Goal: Task Accomplishment & Management: Use online tool/utility

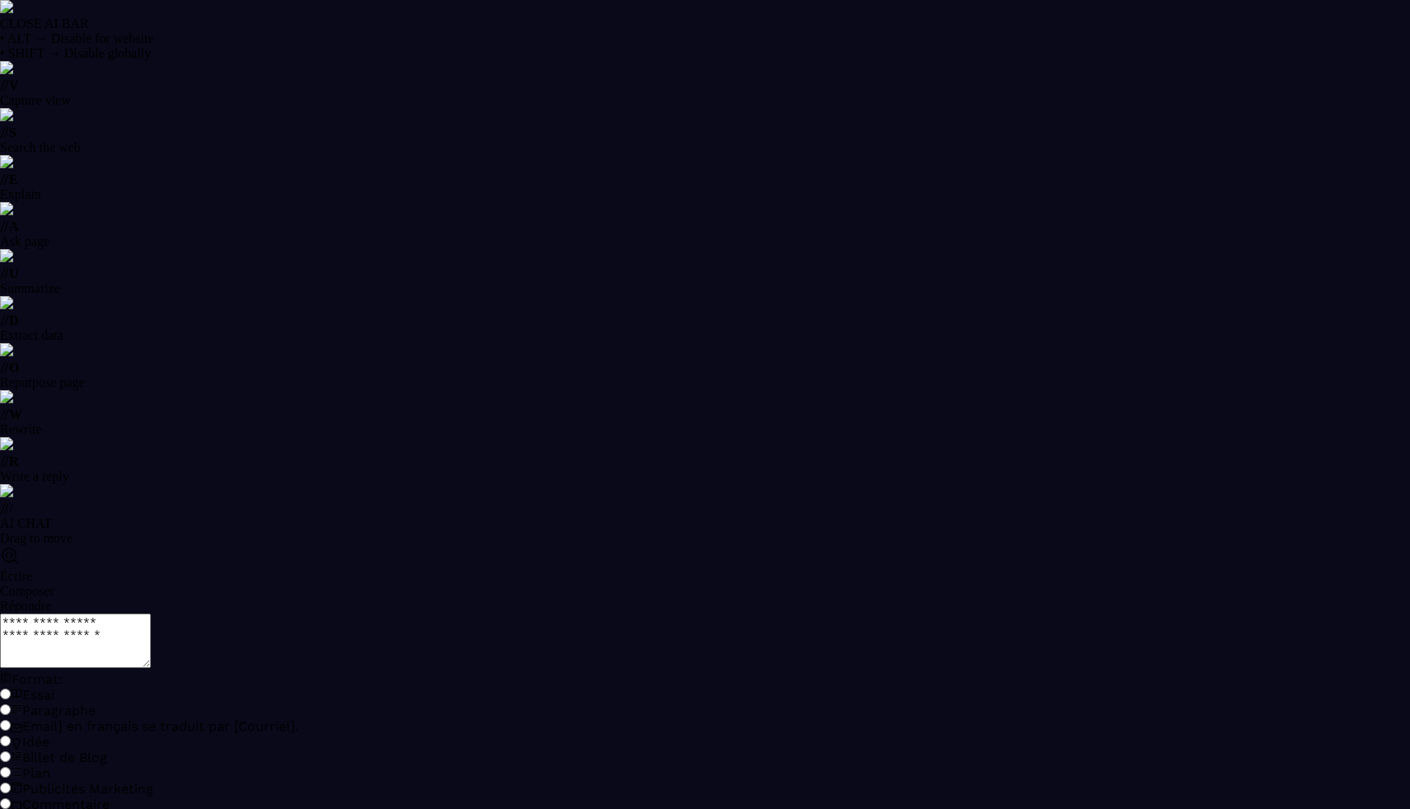
select select "******"
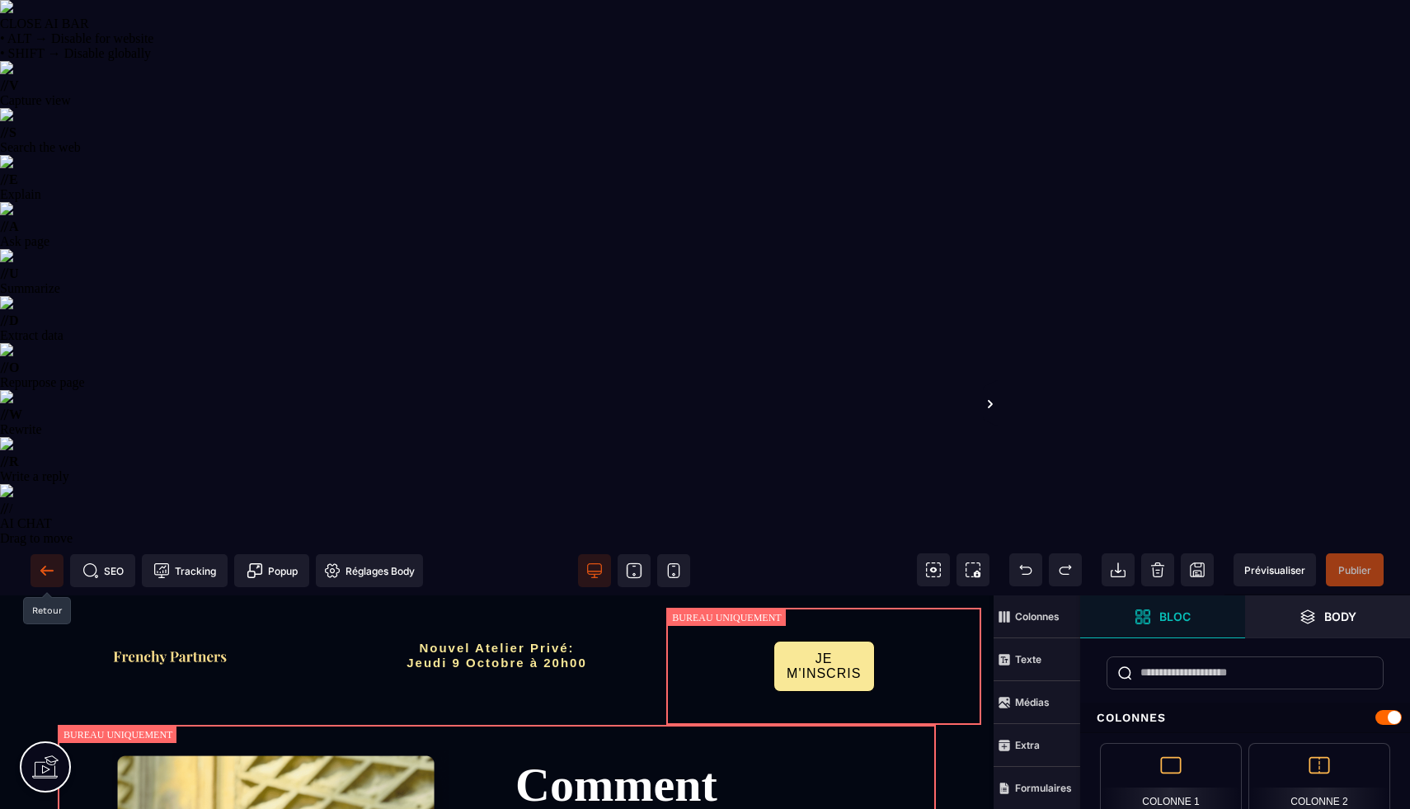
click at [37, 554] on span at bounding box center [47, 570] width 33 height 33
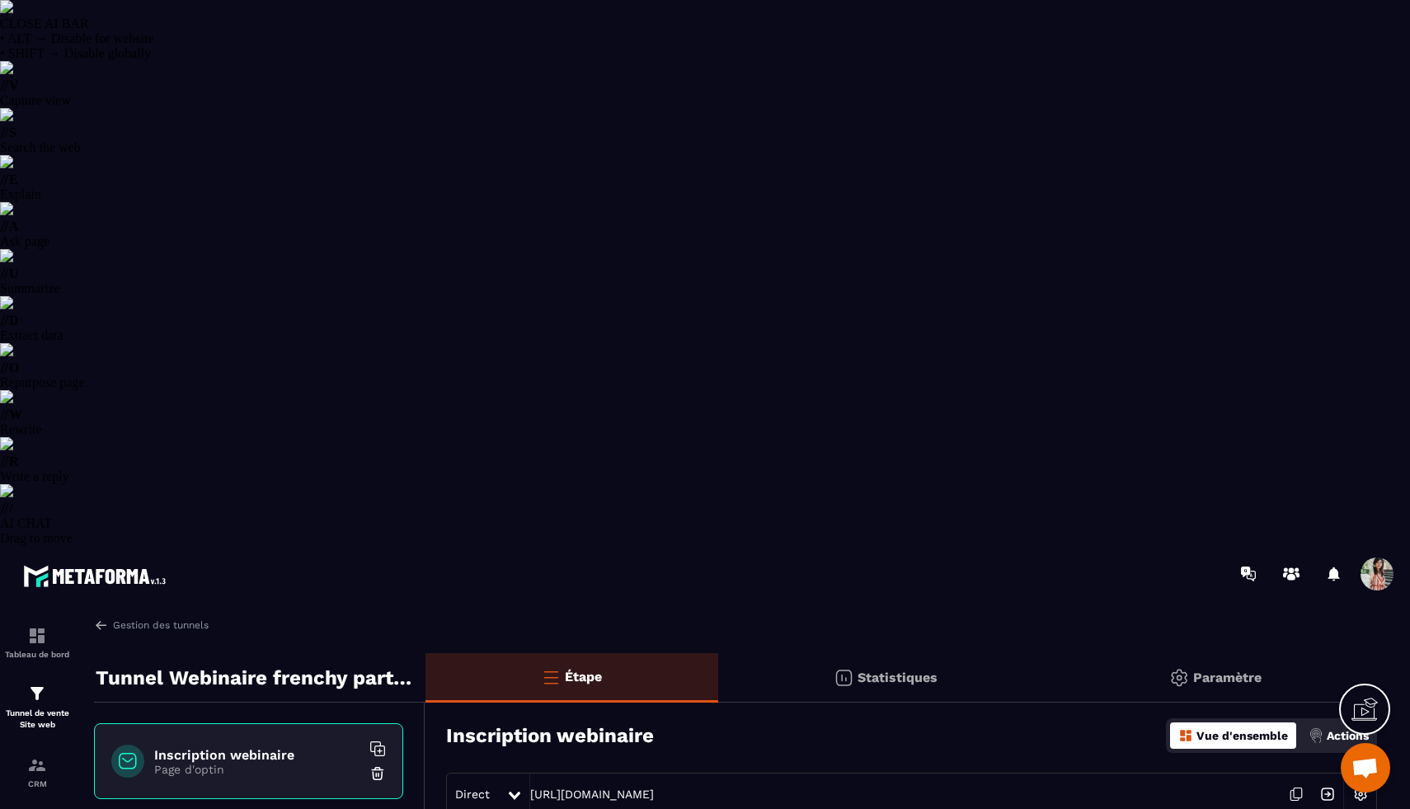
click at [1356, 546] on div "CLOSE AI BAR • ALT → Disable for website • SHIFT → Disable globally // V Captur…" at bounding box center [705, 273] width 1410 height 546
click at [1359, 546] on div "CLOSE AI BAR • ALT → Disable for website • SHIFT → Disable globally // V Captur…" at bounding box center [705, 273] width 1410 height 546
click at [1356, 708] on icon at bounding box center [1365, 709] width 26 height 26
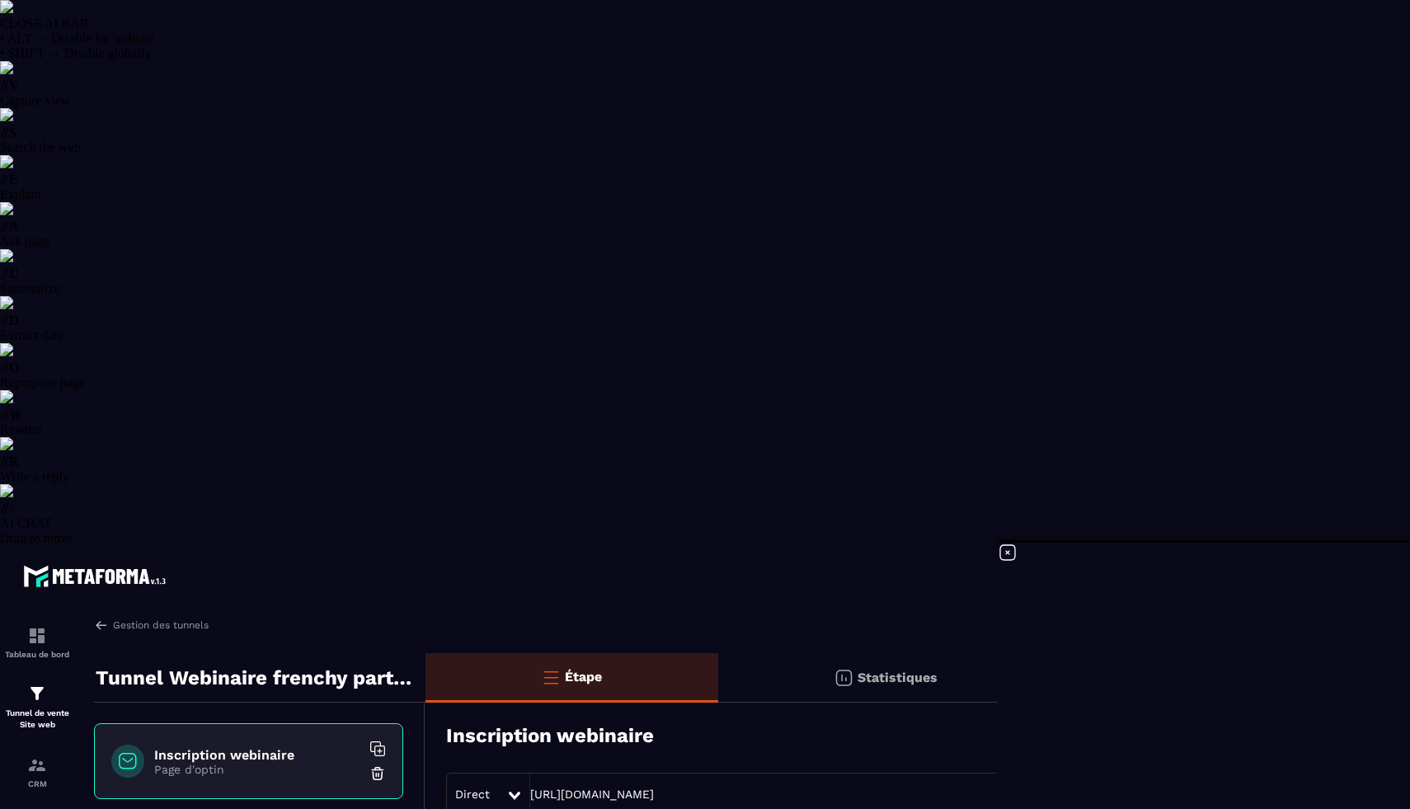
click at [1323, 722] on div "Actions" at bounding box center [1339, 735] width 68 height 26
type input "*"
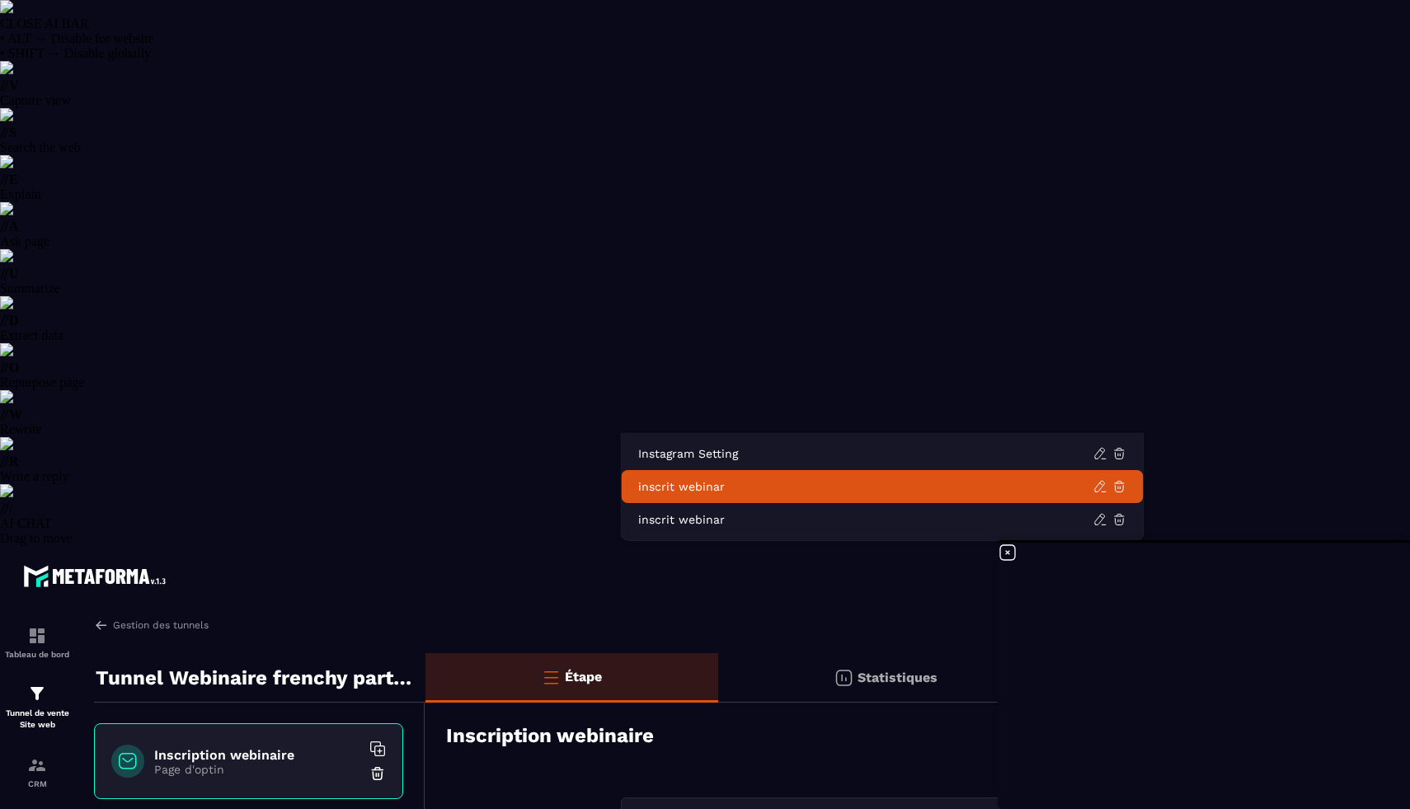
click at [776, 485] on p "inscrit webinar" at bounding box center [865, 486] width 455 height 16
type input "***"
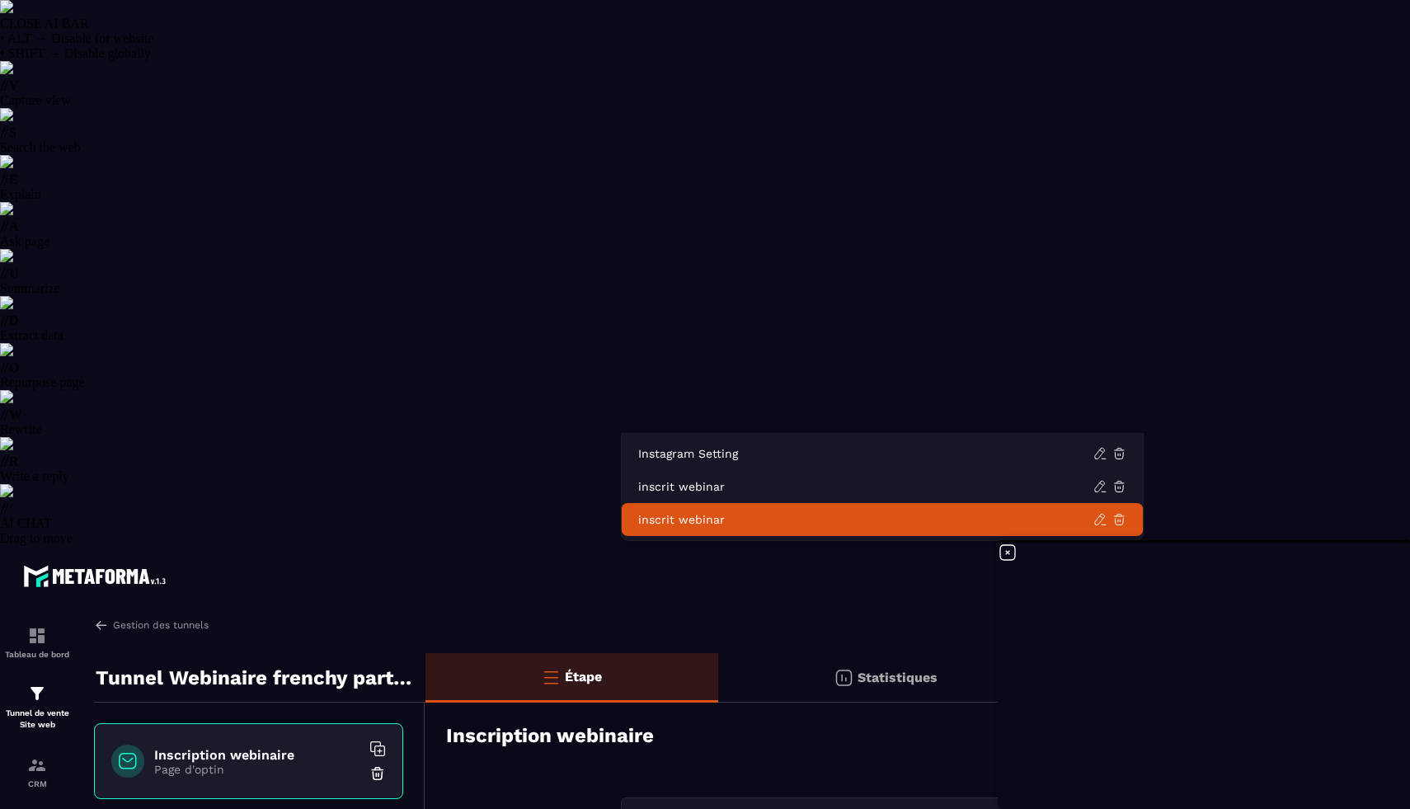
click at [729, 514] on p "inscrit webinar" at bounding box center [865, 519] width 455 height 16
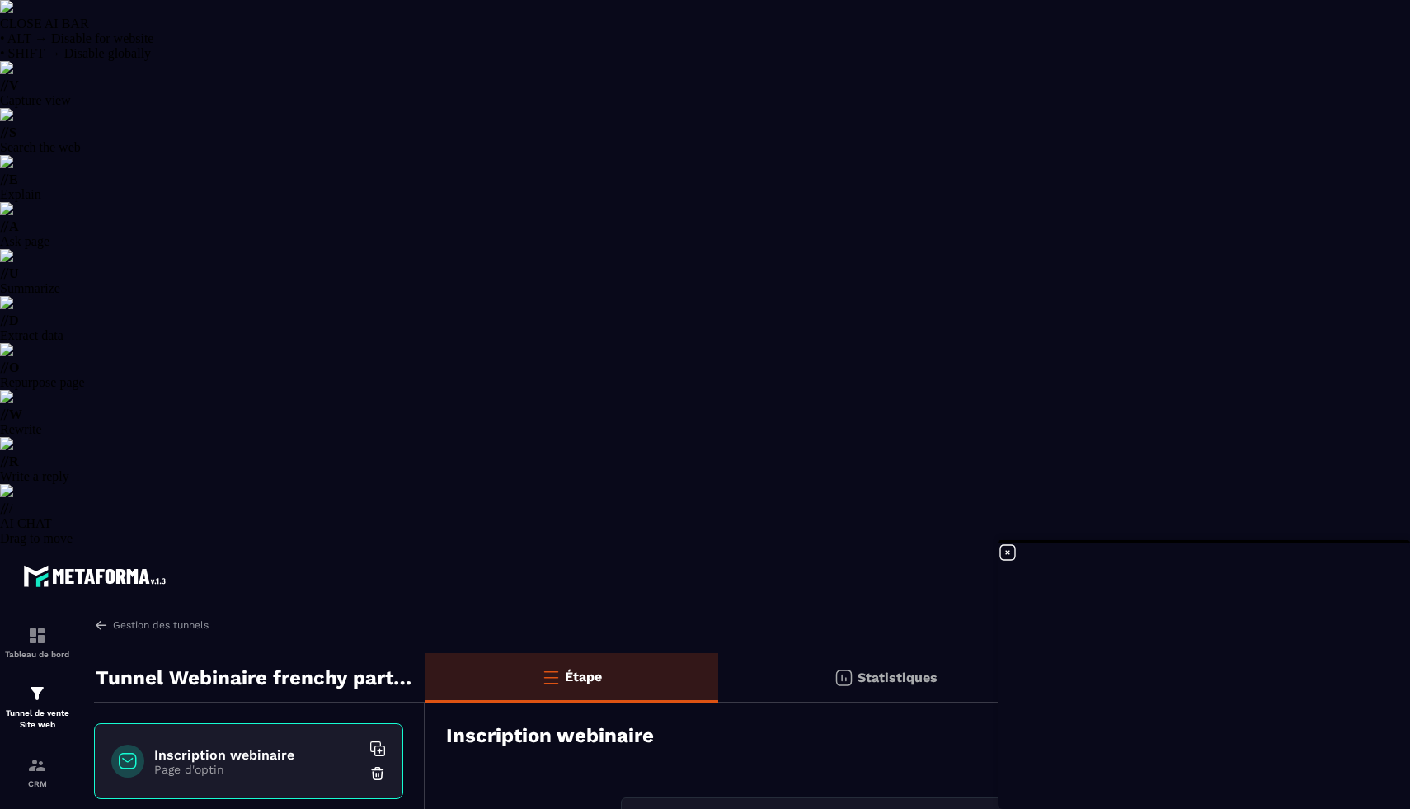
click at [1007, 552] on icon at bounding box center [1007, 552] width 15 height 15
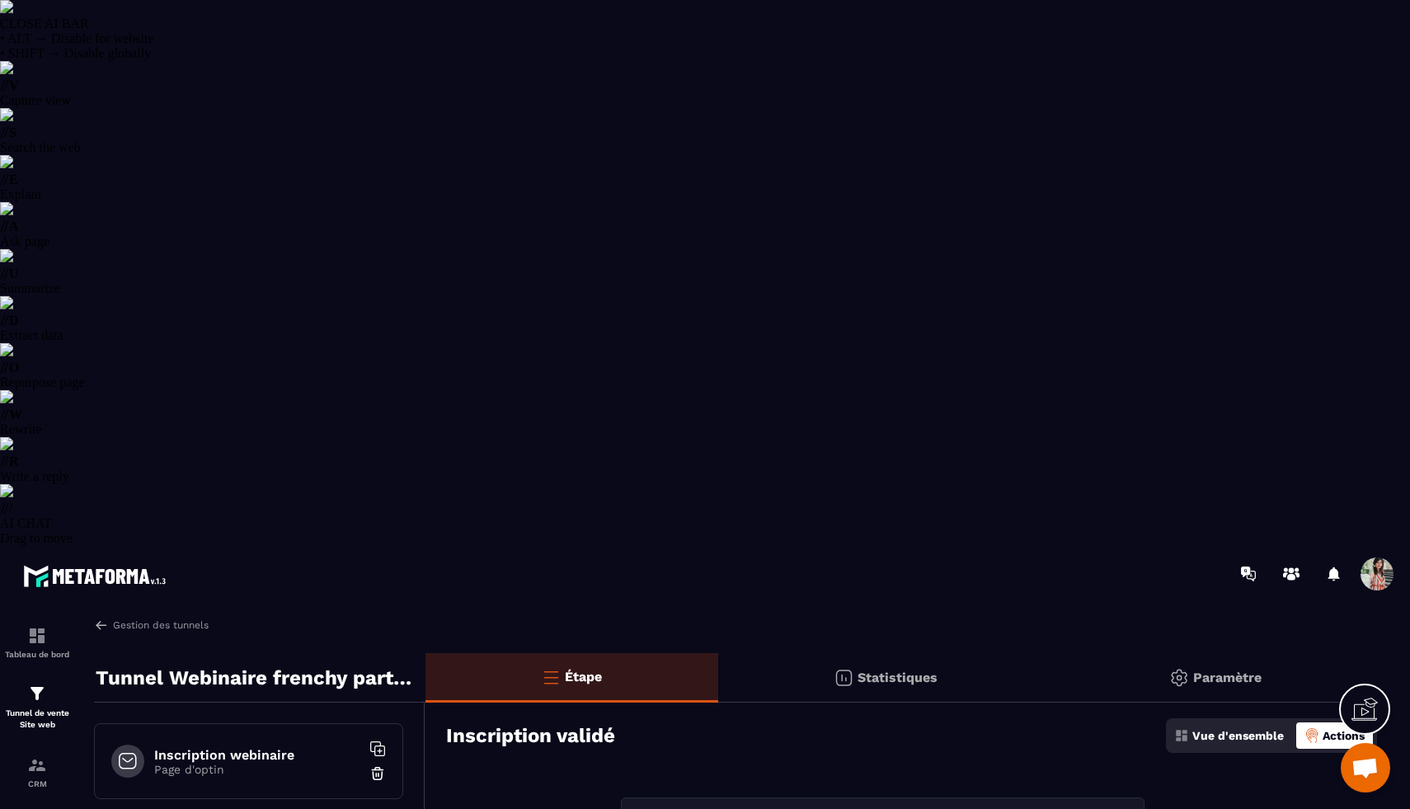
click at [785, 807] on input "Search for option" at bounding box center [875, 816] width 486 height 18
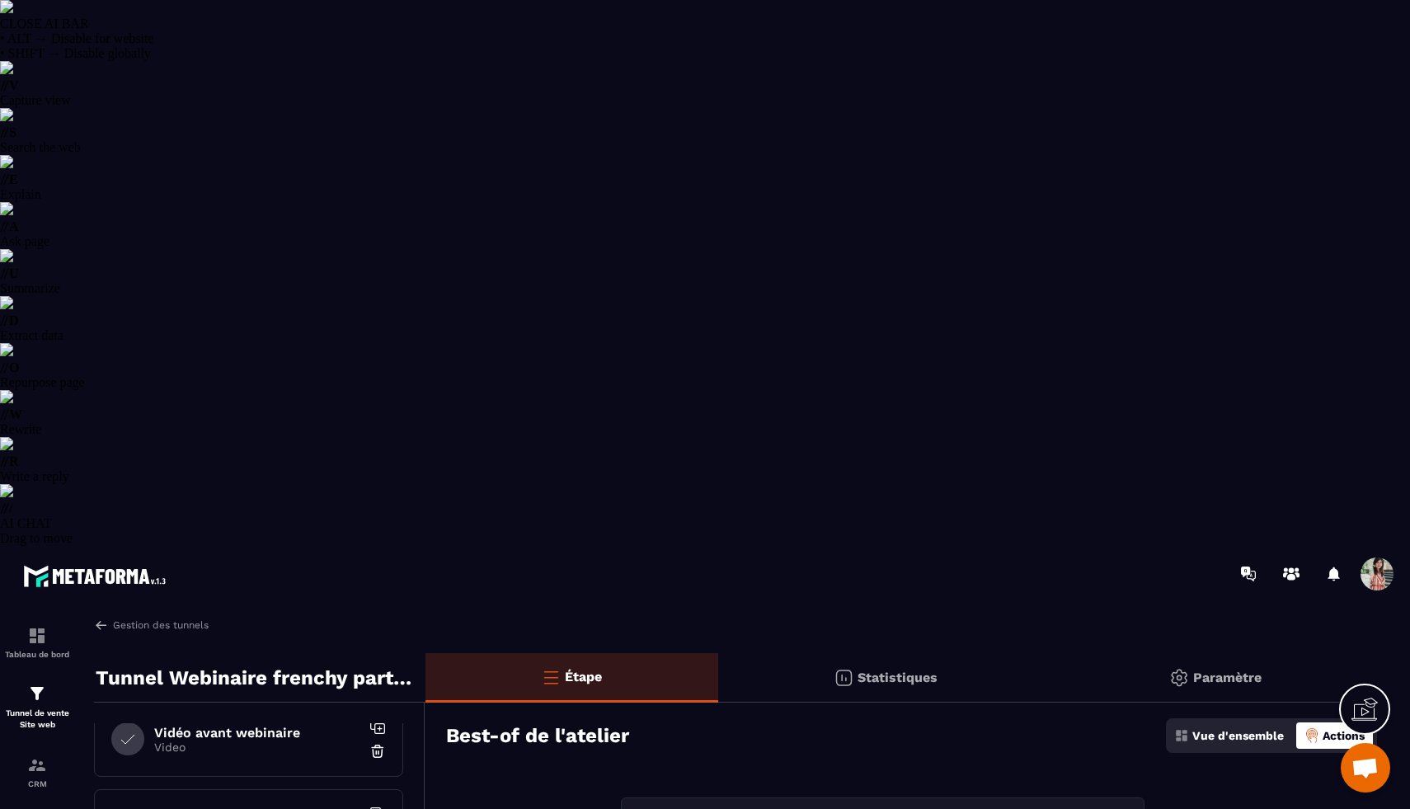
scroll to position [200, 0]
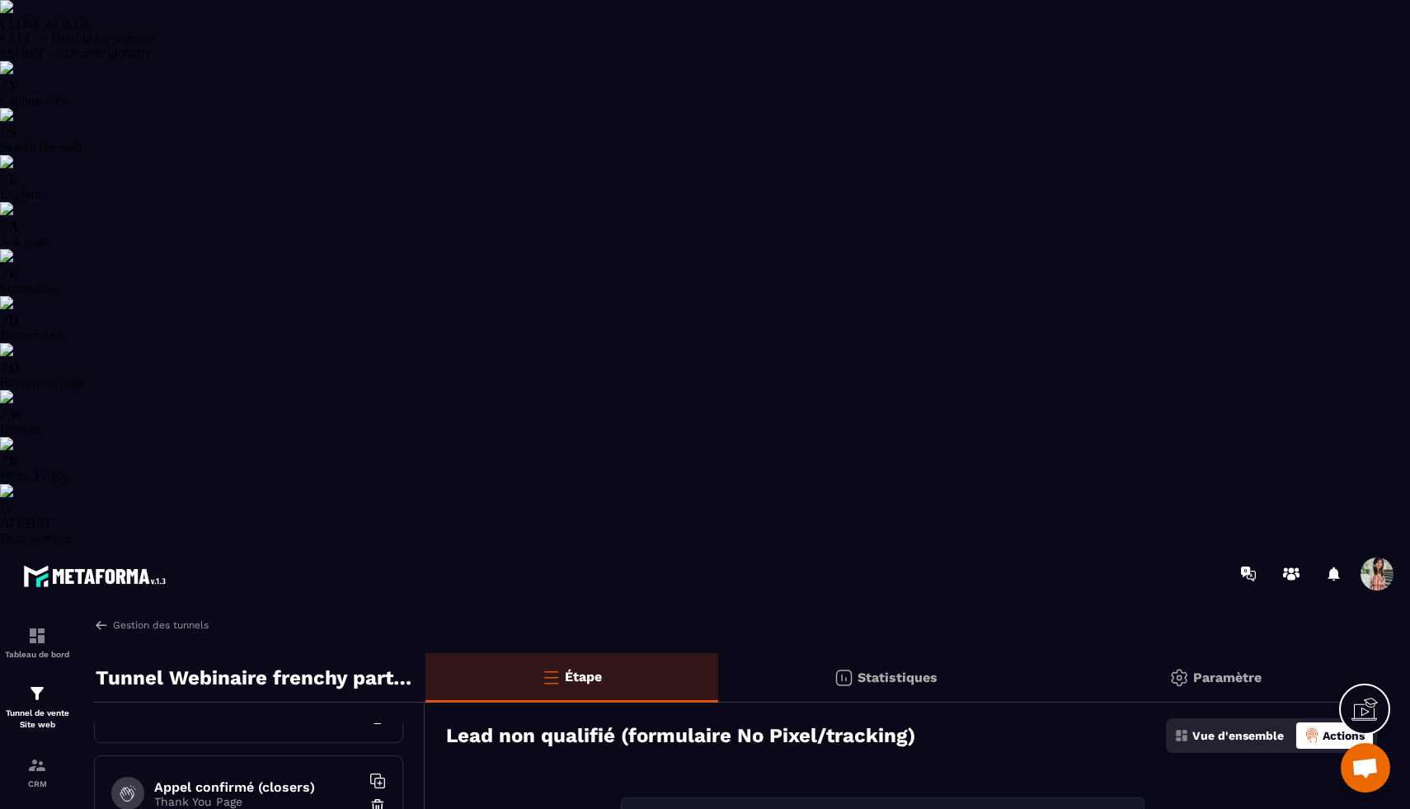
click at [35, 755] on img at bounding box center [37, 765] width 20 height 20
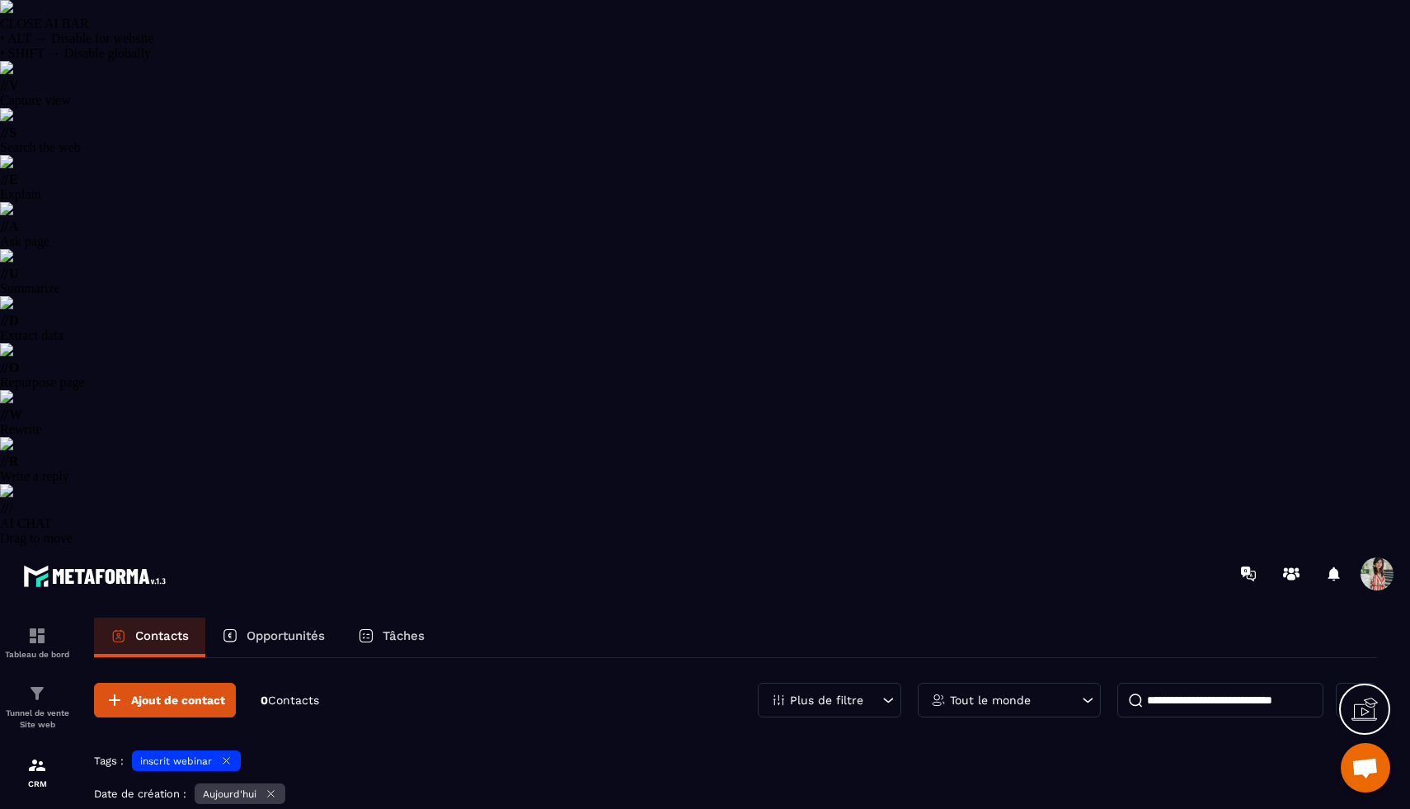
click at [272, 788] on icon at bounding box center [271, 794] width 12 height 12
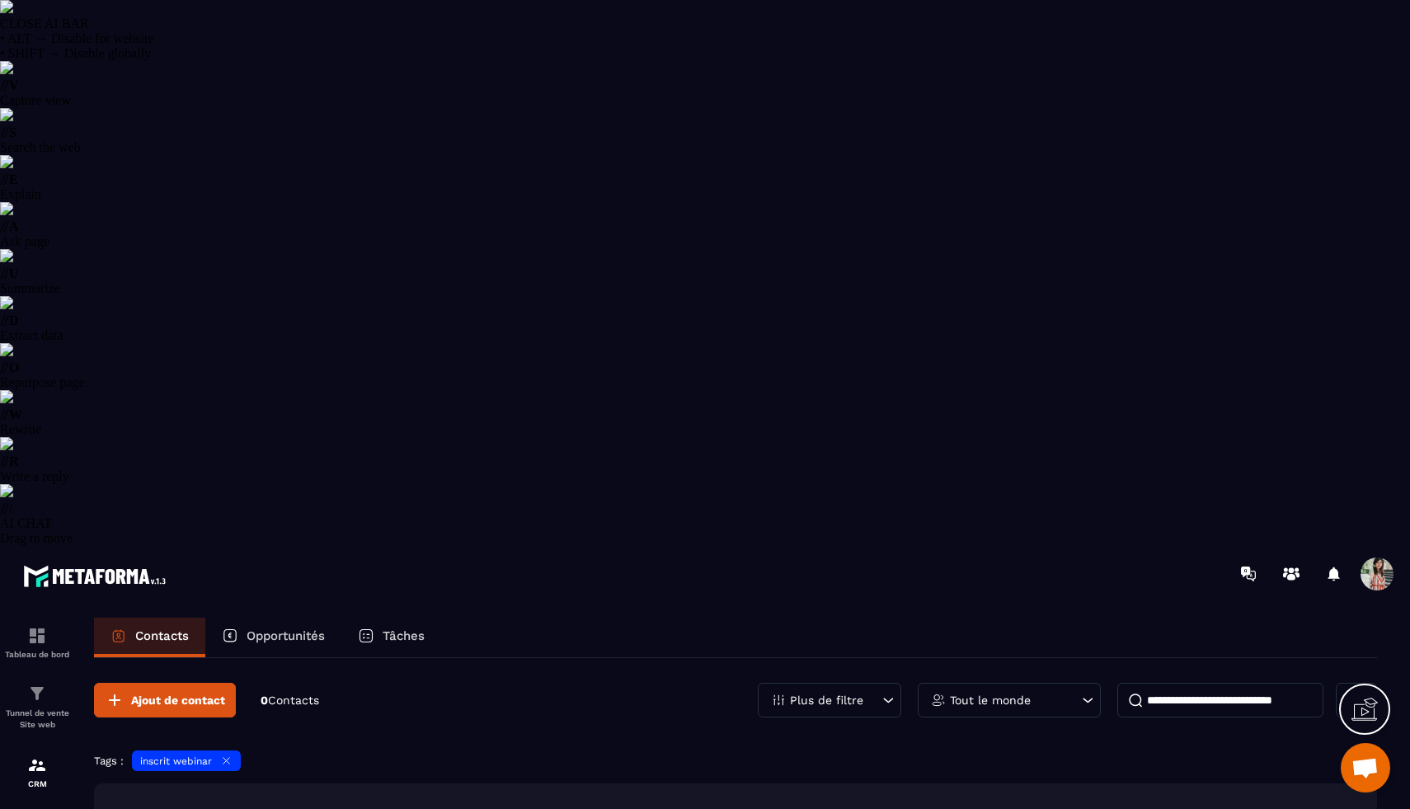
click at [231, 755] on icon at bounding box center [226, 761] width 12 height 12
